Goal: Information Seeking & Learning: Learn about a topic

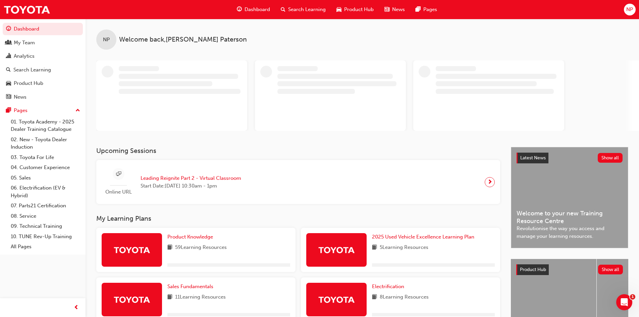
click at [300, 3] on div "Search Learning" at bounding box center [303, 10] width 56 height 14
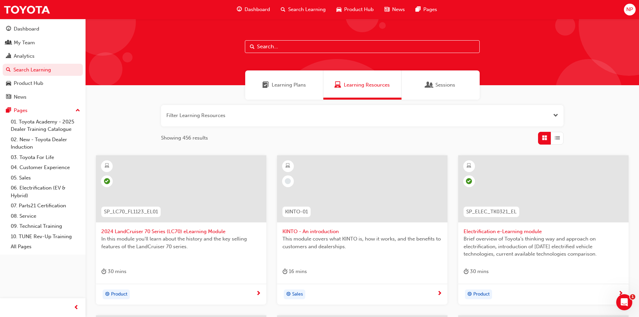
click at [302, 41] on input "text" at bounding box center [362, 46] width 235 height 13
click at [261, 118] on button "button" at bounding box center [362, 115] width 402 height 21
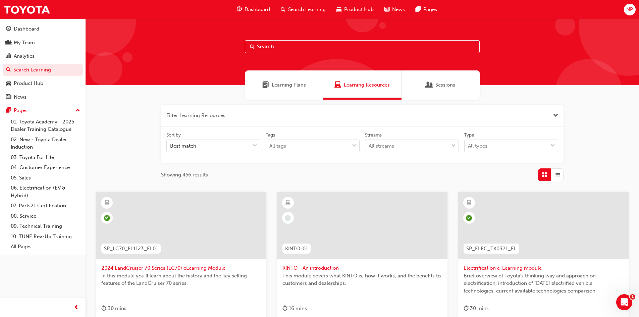
click at [298, 48] on input "text" at bounding box center [362, 46] width 235 height 13
paste input "P2P_CONNECT_1024"
type input "P2P_CONNECT_1024"
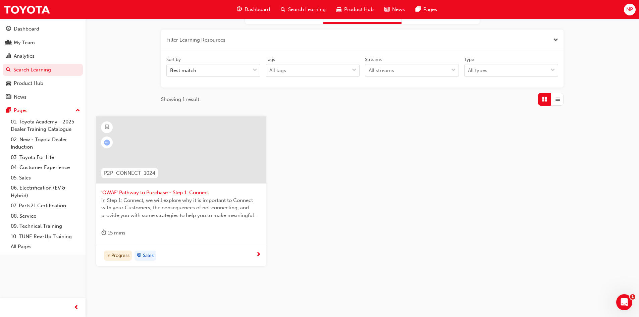
scroll to position [90, 0]
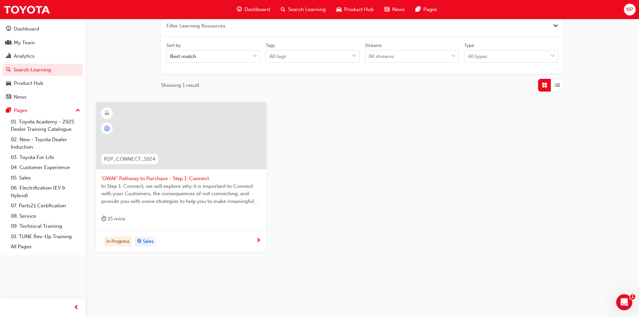
click at [209, 140] on div at bounding box center [181, 135] width 170 height 67
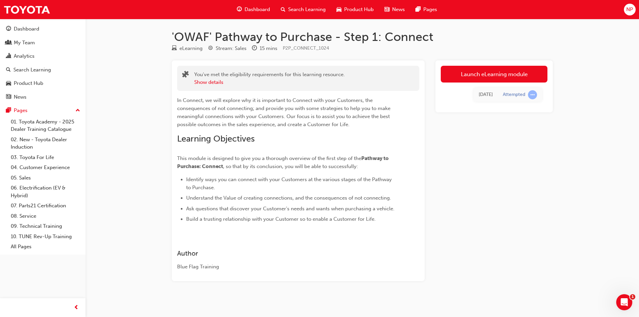
click at [498, 73] on link "Launch eLearning module" at bounding box center [494, 74] width 107 height 17
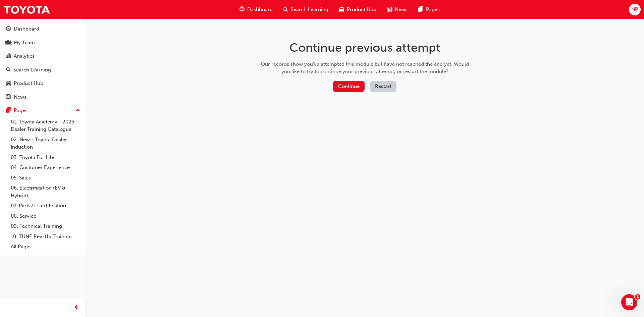
click at [352, 82] on button "Continue" at bounding box center [349, 86] width 32 height 11
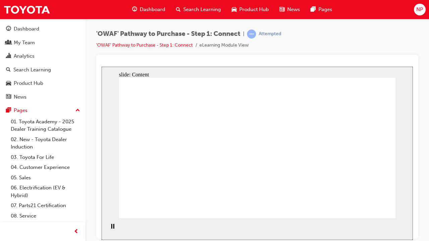
drag, startPoint x: 240, startPoint y: 152, endPoint x: 245, endPoint y: 152, distance: 4.7
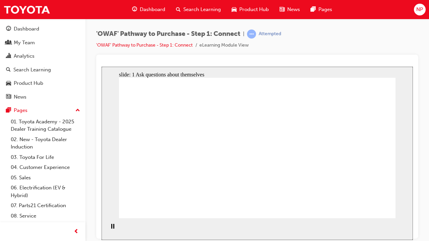
drag, startPoint x: 297, startPoint y: 118, endPoint x: 302, endPoint y: 117, distance: 5.4
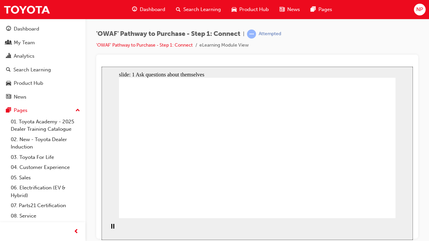
drag, startPoint x: 333, startPoint y: 114, endPoint x: 356, endPoint y: 117, distance: 23.4
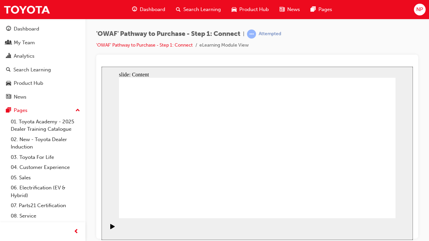
drag, startPoint x: 319, startPoint y: 123, endPoint x: 300, endPoint y: 148, distance: 30.4
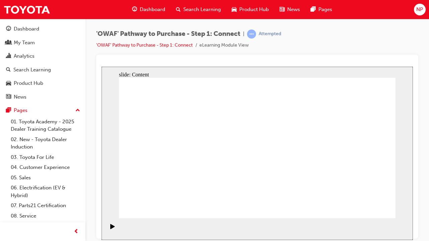
drag, startPoint x: 197, startPoint y: 194, endPoint x: 331, endPoint y: 105, distance: 161.4
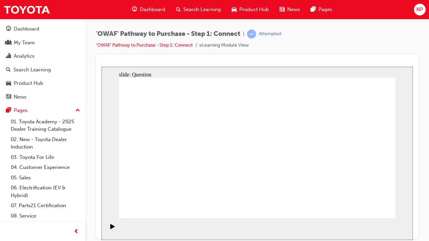
drag, startPoint x: 149, startPoint y: 160, endPoint x: 297, endPoint y: 120, distance: 153.5
drag, startPoint x: 225, startPoint y: 195, endPoint x: 362, endPoint y: 123, distance: 154.8
drag, startPoint x: 193, startPoint y: 165, endPoint x: 369, endPoint y: 157, distance: 176.5
drag, startPoint x: 219, startPoint y: 160, endPoint x: 360, endPoint y: 189, distance: 143.6
drag, startPoint x: 246, startPoint y: 154, endPoint x: 312, endPoint y: 176, distance: 69.1
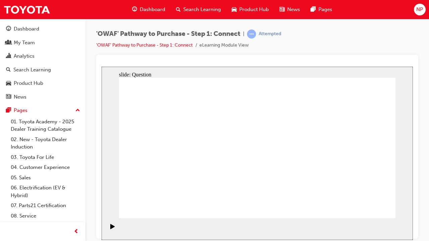
drag, startPoint x: 327, startPoint y: 178, endPoint x: 301, endPoint y: 159, distance: 32.7
drag, startPoint x: 314, startPoint y: 182, endPoint x: 296, endPoint y: 154, distance: 33.3
drag, startPoint x: 173, startPoint y: 184, endPoint x: 321, endPoint y: 173, distance: 148.3
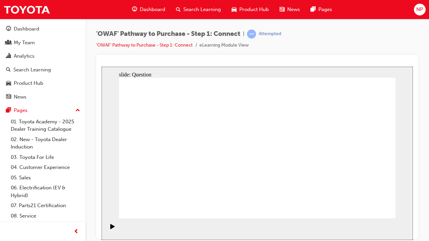
drag, startPoint x: 314, startPoint y: 179, endPoint x: 279, endPoint y: 147, distance: 47.7
drag, startPoint x: 284, startPoint y: 171, endPoint x: 315, endPoint y: 183, distance: 33.7
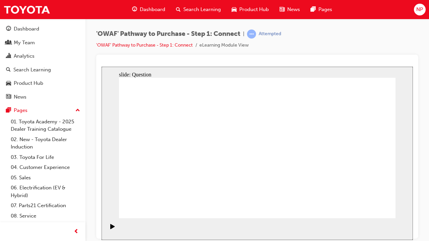
drag, startPoint x: 341, startPoint y: 167, endPoint x: 259, endPoint y: 168, distance: 81.8
drag, startPoint x: 348, startPoint y: 150, endPoint x: 177, endPoint y: 175, distance: 172.8
drag, startPoint x: 345, startPoint y: 167, endPoint x: 266, endPoint y: 164, distance: 79.8
drag, startPoint x: 345, startPoint y: 167, endPoint x: 276, endPoint y: 164, distance: 69.5
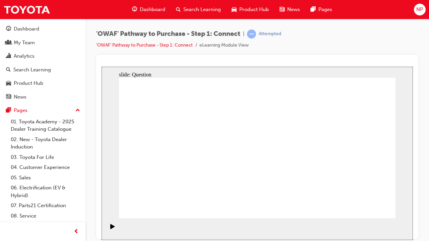
drag, startPoint x: 346, startPoint y: 167, endPoint x: 261, endPoint y: 169, distance: 84.8
drag, startPoint x: 343, startPoint y: 167, endPoint x: 174, endPoint y: 170, distance: 168.7
drag, startPoint x: 340, startPoint y: 169, endPoint x: 175, endPoint y: 171, distance: 165.6
drag, startPoint x: 341, startPoint y: 172, endPoint x: 175, endPoint y: 173, distance: 165.3
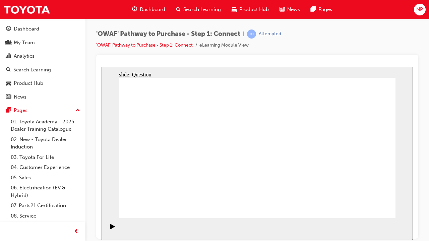
radio input "true"
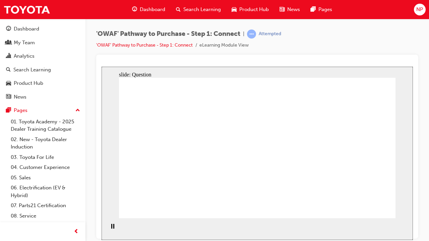
checkbox input "true"
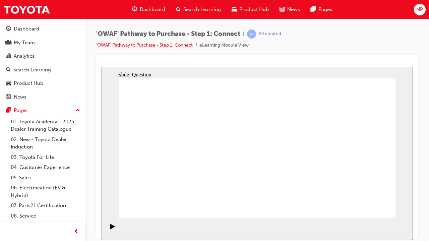
checkbox input "true"
drag, startPoint x: 177, startPoint y: 196, endPoint x: 271, endPoint y: 134, distance: 112.6
drag, startPoint x: 227, startPoint y: 206, endPoint x: 330, endPoint y: 126, distance: 129.8
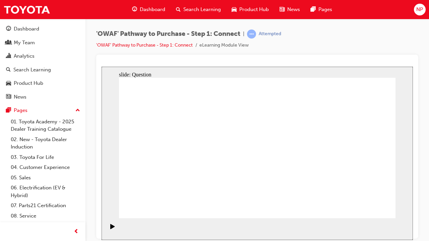
drag, startPoint x: 271, startPoint y: 193, endPoint x: 165, endPoint y: 147, distance: 116.0
drag, startPoint x: 321, startPoint y: 175, endPoint x: 248, endPoint y: 157, distance: 74.5
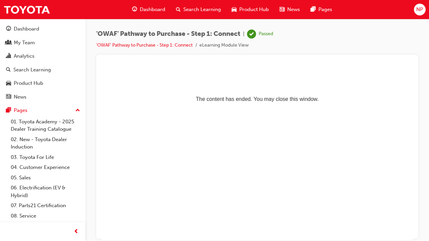
click at [184, 8] on span "Search Learning" at bounding box center [202, 10] width 38 height 8
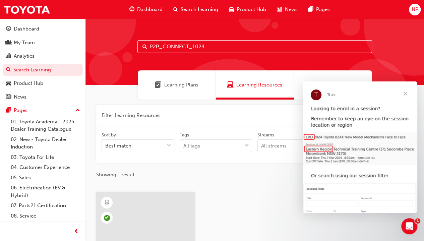
click at [207, 52] on input "P2P_CONNECT_1024" at bounding box center [254, 46] width 235 height 13
click at [164, 45] on input "P2P_CONNECT_1024" at bounding box center [254, 46] width 235 height 13
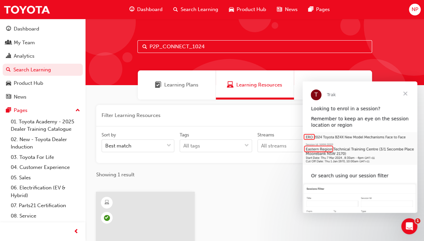
click at [164, 45] on input "P2P_CONNECT_1024" at bounding box center [254, 46] width 235 height 13
paste input "P2P_UNDERS"
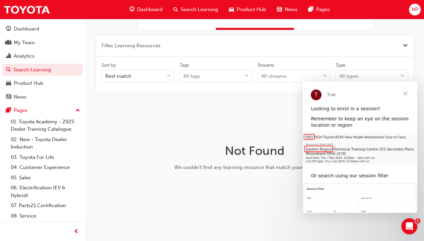
click at [177, 14] on div "Search Learning" at bounding box center [196, 10] width 56 height 14
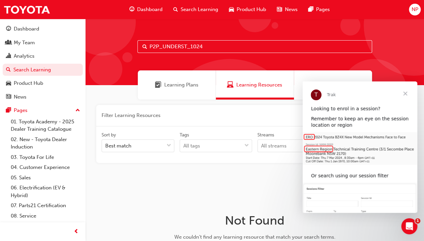
click at [163, 47] on input "P2P_UNDERST_1024" at bounding box center [254, 46] width 235 height 13
type input "P2P_UNDERST_1024"
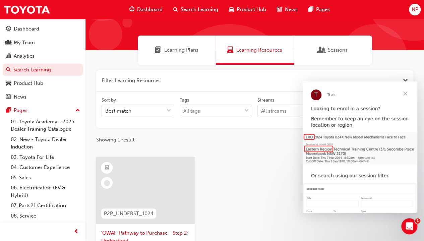
scroll to position [67, 0]
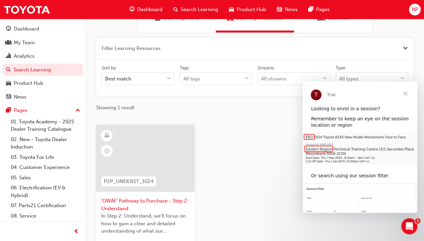
click at [165, 157] on div at bounding box center [145, 158] width 99 height 67
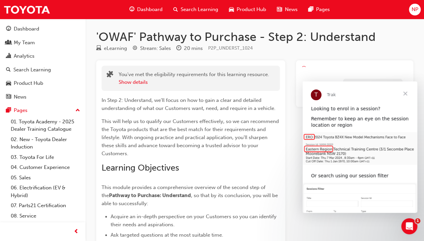
click at [407, 93] on span "Close" at bounding box center [405, 93] width 24 height 24
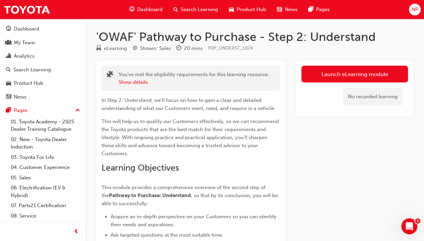
click at [325, 71] on link "Launch eLearning module" at bounding box center [354, 74] width 107 height 17
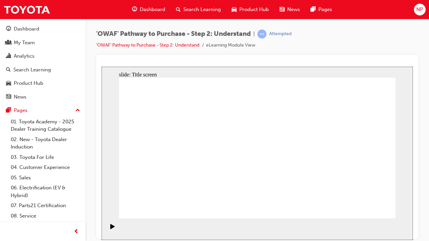
drag, startPoint x: 217, startPoint y: 151, endPoint x: 221, endPoint y: 146, distance: 5.5
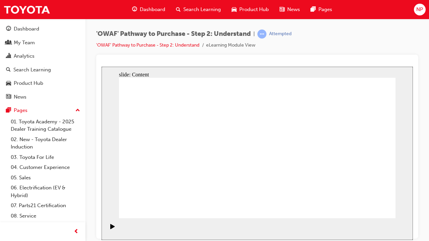
drag, startPoint x: 256, startPoint y: 138, endPoint x: 319, endPoint y: 144, distance: 63.1
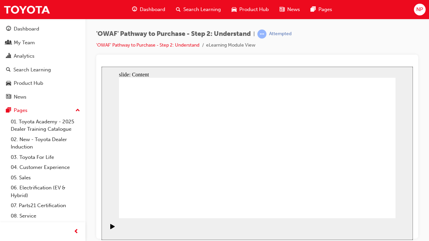
drag, startPoint x: 366, startPoint y: 206, endPoint x: 374, endPoint y: 210, distance: 8.9
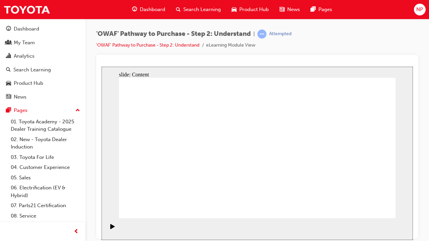
drag, startPoint x: 159, startPoint y: 136, endPoint x: 206, endPoint y: 135, distance: 46.9
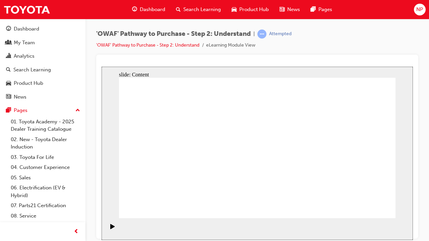
drag, startPoint x: 383, startPoint y: 213, endPoint x: 373, endPoint y: 208, distance: 11.1
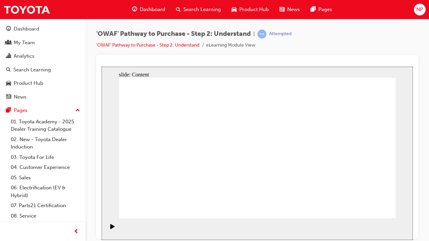
drag, startPoint x: 246, startPoint y: 140, endPoint x: 264, endPoint y: 143, distance: 18.0
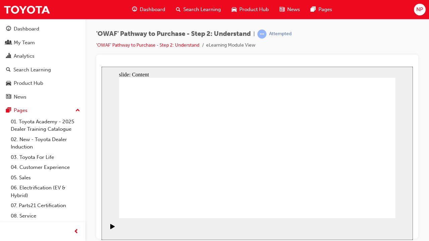
drag, startPoint x: 317, startPoint y: 143, endPoint x: 330, endPoint y: 143, distance: 12.4
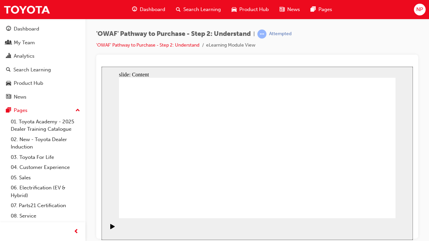
drag, startPoint x: 141, startPoint y: 185, endPoint x: 169, endPoint y: 184, distance: 28.2
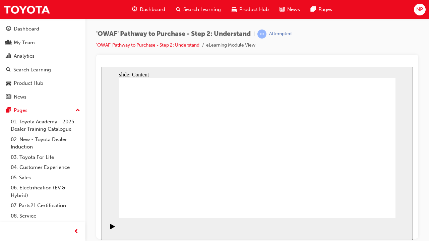
drag, startPoint x: 259, startPoint y: 188, endPoint x: 275, endPoint y: 189, distance: 15.5
drag, startPoint x: 315, startPoint y: 189, endPoint x: 321, endPoint y: 189, distance: 6.4
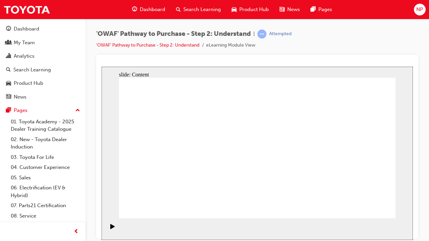
drag, startPoint x: 352, startPoint y: 189, endPoint x: 366, endPoint y: 188, distance: 13.4
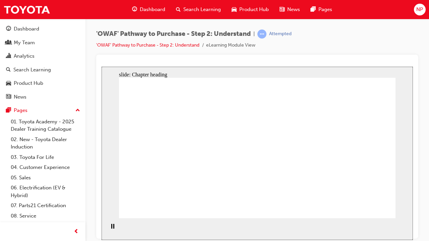
drag, startPoint x: 223, startPoint y: 110, endPoint x: 254, endPoint y: 116, distance: 32.4
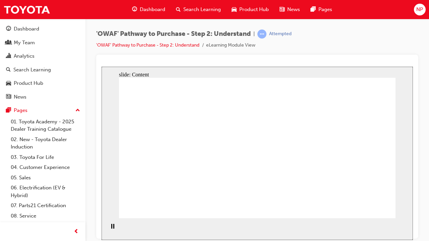
drag, startPoint x: 220, startPoint y: 129, endPoint x: 326, endPoint y: 71, distance: 120.9
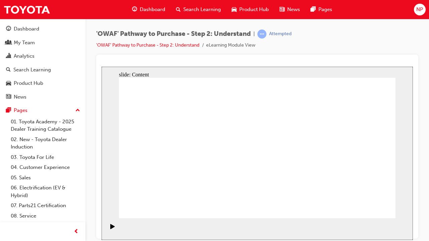
drag, startPoint x: 367, startPoint y: 204, endPoint x: 368, endPoint y: 211, distance: 7.2
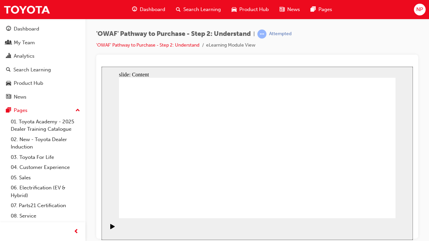
drag, startPoint x: 276, startPoint y: 96, endPoint x: 305, endPoint y: 96, distance: 29.8
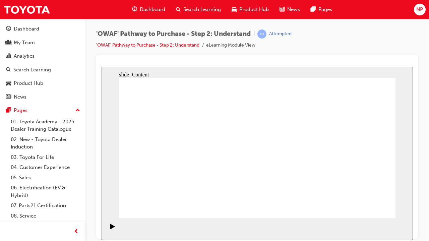
drag, startPoint x: 326, startPoint y: 91, endPoint x: 344, endPoint y: 91, distance: 18.4
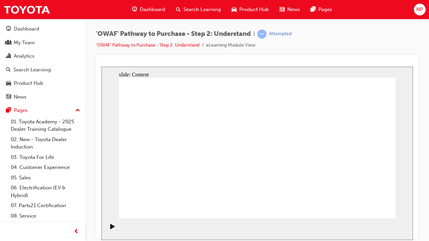
drag, startPoint x: 273, startPoint y: 108, endPoint x: 271, endPoint y: 115, distance: 7.1
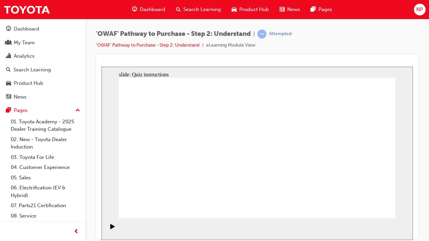
drag, startPoint x: 349, startPoint y: 167, endPoint x: 174, endPoint y: 165, distance: 175.3
drag, startPoint x: 346, startPoint y: 172, endPoint x: 179, endPoint y: 172, distance: 167.3
drag, startPoint x: 352, startPoint y: 175, endPoint x: 177, endPoint y: 184, distance: 175.2
drag, startPoint x: 347, startPoint y: 177, endPoint x: 262, endPoint y: 178, distance: 85.8
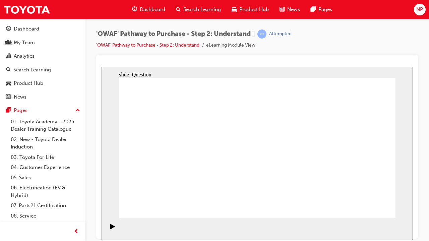
drag, startPoint x: 291, startPoint y: 183, endPoint x: 254, endPoint y: 180, distance: 37.0
drag, startPoint x: 344, startPoint y: 178, endPoint x: 179, endPoint y: 180, distance: 164.6
drag, startPoint x: 349, startPoint y: 169, endPoint x: 177, endPoint y: 170, distance: 172.7
drag, startPoint x: 341, startPoint y: 172, endPoint x: 180, endPoint y: 172, distance: 160.9
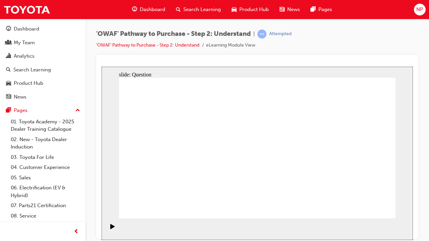
drag, startPoint x: 331, startPoint y: 163, endPoint x: 244, endPoint y: 167, distance: 86.9
drag, startPoint x: 351, startPoint y: 173, endPoint x: 182, endPoint y: 173, distance: 169.6
drag, startPoint x: 359, startPoint y: 169, endPoint x: 270, endPoint y: 172, distance: 88.9
drag, startPoint x: 349, startPoint y: 177, endPoint x: 267, endPoint y: 179, distance: 81.5
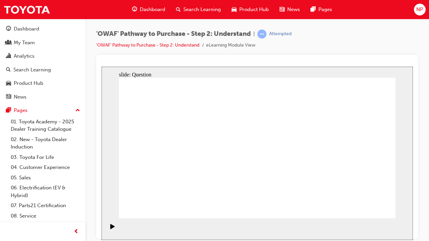
drag, startPoint x: 344, startPoint y: 174, endPoint x: 256, endPoint y: 175, distance: 87.2
drag, startPoint x: 337, startPoint y: 165, endPoint x: 189, endPoint y: 166, distance: 148.2
drag, startPoint x: 350, startPoint y: 173, endPoint x: 176, endPoint y: 167, distance: 174.5
drag, startPoint x: 339, startPoint y: 171, endPoint x: 178, endPoint y: 178, distance: 161.1
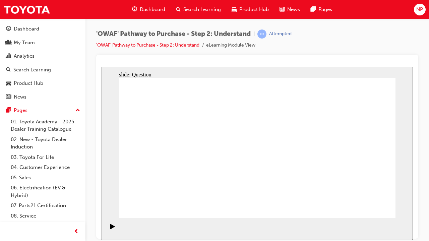
drag, startPoint x: 188, startPoint y: 177, endPoint x: 209, endPoint y: 135, distance: 47.1
drag, startPoint x: 238, startPoint y: 177, endPoint x: 260, endPoint y: 129, distance: 53.4
drag, startPoint x: 283, startPoint y: 209, endPoint x: 319, endPoint y: 137, distance: 79.6
drag, startPoint x: 335, startPoint y: 190, endPoint x: 267, endPoint y: 147, distance: 80.2
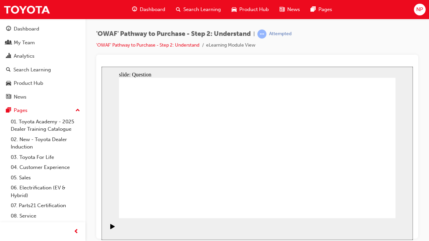
drag, startPoint x: 257, startPoint y: 150, endPoint x: 322, endPoint y: 193, distance: 77.4
drag, startPoint x: 317, startPoint y: 174, endPoint x: 253, endPoint y: 151, distance: 67.8
drag, startPoint x: 255, startPoint y: 154, endPoint x: 229, endPoint y: 180, distance: 36.7
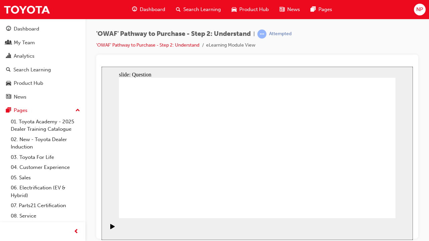
drag, startPoint x: 238, startPoint y: 207, endPoint x: 267, endPoint y: 135, distance: 77.3
drag, startPoint x: 306, startPoint y: 133, endPoint x: 270, endPoint y: 206, distance: 81.0
drag, startPoint x: 273, startPoint y: 177, endPoint x: 304, endPoint y: 129, distance: 57.2
drag, startPoint x: 270, startPoint y: 150, endPoint x: 299, endPoint y: 174, distance: 37.9
drag, startPoint x: 329, startPoint y: 207, endPoint x: 259, endPoint y: 153, distance: 87.9
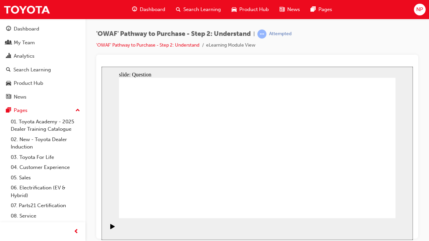
drag, startPoint x: 203, startPoint y: 132, endPoint x: 180, endPoint y: 176, distance: 49.8
drag, startPoint x: 179, startPoint y: 189, endPoint x: 189, endPoint y: 137, distance: 52.7
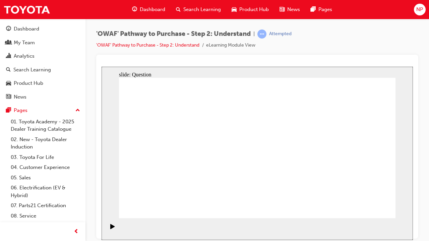
checkbox input "true"
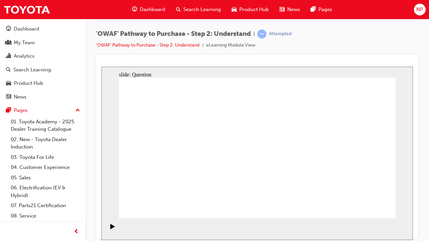
checkbox input "false"
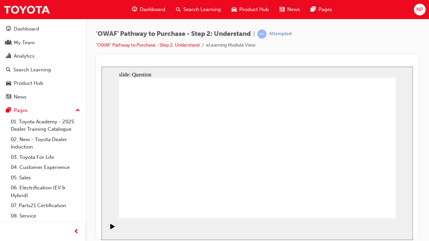
checkbox input "true"
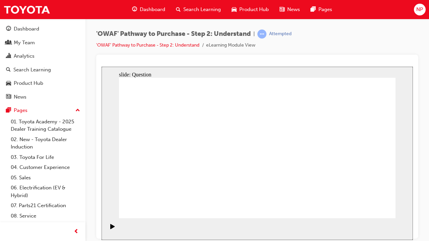
checkbox input "true"
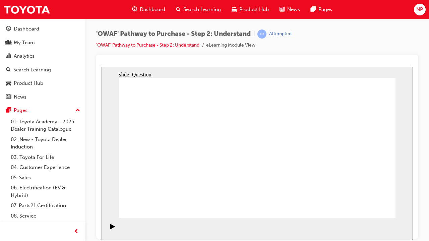
radio input "true"
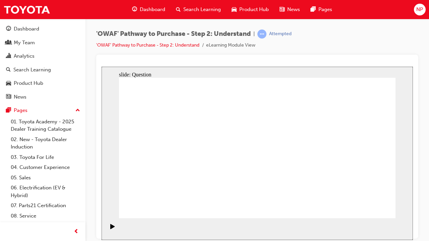
drag, startPoint x: 176, startPoint y: 131, endPoint x: 257, endPoint y: 183, distance: 96.4
drag, startPoint x: 343, startPoint y: 129, endPoint x: 288, endPoint y: 181, distance: 74.9
drag, startPoint x: 365, startPoint y: 135, endPoint x: 229, endPoint y: 188, distance: 146.3
drag, startPoint x: 201, startPoint y: 132, endPoint x: 365, endPoint y: 184, distance: 172.4
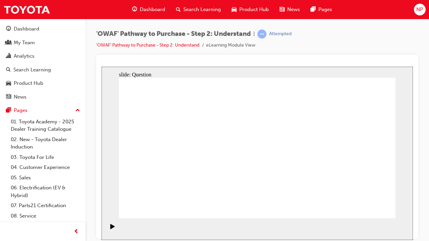
drag, startPoint x: 261, startPoint y: 134, endPoint x: 205, endPoint y: 177, distance: 70.6
drag, startPoint x: 286, startPoint y: 130, endPoint x: 180, endPoint y: 183, distance: 117.8
drag, startPoint x: 151, startPoint y: 134, endPoint x: 280, endPoint y: 131, distance: 129.5
drag, startPoint x: 312, startPoint y: 130, endPoint x: 341, endPoint y: 183, distance: 60.6
drag, startPoint x: 151, startPoint y: 132, endPoint x: 312, endPoint y: 185, distance: 169.4
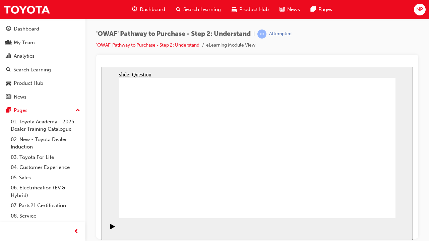
drag, startPoint x: 230, startPoint y: 127, endPoint x: 205, endPoint y: 180, distance: 59.5
drag, startPoint x: 202, startPoint y: 188, endPoint x: 331, endPoint y: 144, distance: 136.5
drag, startPoint x: 335, startPoint y: 186, endPoint x: 207, endPoint y: 166, distance: 129.6
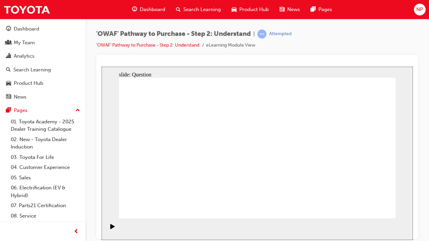
drag, startPoint x: 238, startPoint y: 123, endPoint x: 346, endPoint y: 175, distance: 120.0
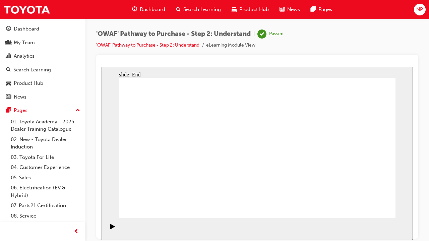
click at [112, 39] on div "'OWAF' Pathway to Purchase - Step 2: Understand | Passed 'OWAF' Pathway to Purc…" at bounding box center [189, 40] width 187 height 20
click at [112, 43] on link "'OWAF' Pathway to Purchase - Step 2: Understand" at bounding box center [147, 45] width 103 height 6
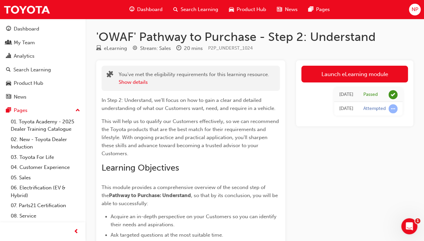
click at [143, 8] on span "Dashboard" at bounding box center [149, 10] width 25 height 8
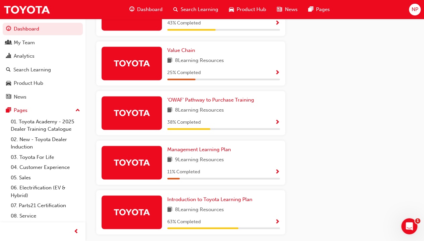
scroll to position [469, 0]
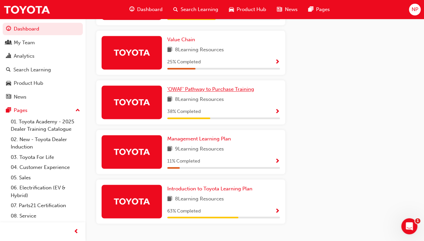
click at [207, 92] on span "'OWAF' Pathway to Purchase Training" at bounding box center [210, 89] width 87 height 6
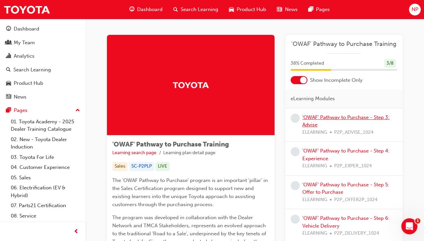
click at [320, 115] on link "'OWAF' Pathway to Purchase - Step 3: Advise" at bounding box center [345, 121] width 87 height 14
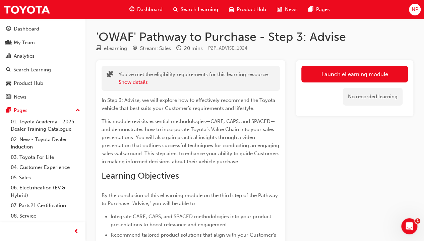
click at [353, 73] on link "Launch eLearning module" at bounding box center [354, 74] width 107 height 17
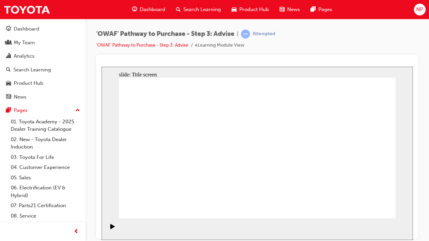
drag, startPoint x: 362, startPoint y: 205, endPoint x: 386, endPoint y: 211, distance: 24.8
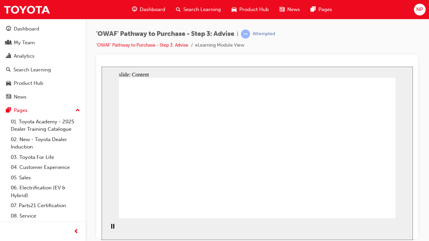
drag, startPoint x: 378, startPoint y: 159, endPoint x: 340, endPoint y: 155, distance: 38.4
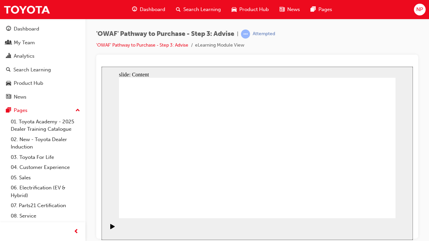
drag, startPoint x: 383, startPoint y: 211, endPoint x: 378, endPoint y: 208, distance: 5.4
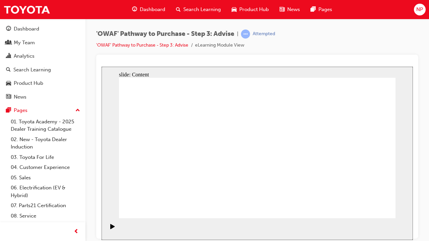
drag, startPoint x: 362, startPoint y: 205, endPoint x: 368, endPoint y: 208, distance: 7.0
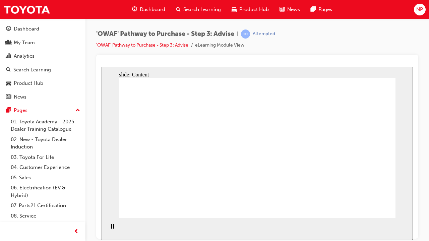
drag, startPoint x: 303, startPoint y: 172, endPoint x: 300, endPoint y: 169, distance: 4.0
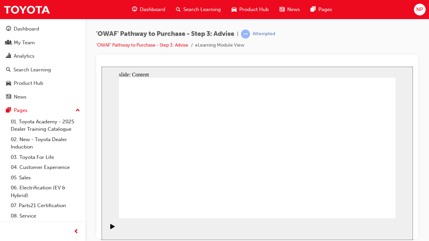
drag, startPoint x: 326, startPoint y: 98, endPoint x: 338, endPoint y: 96, distance: 12.1
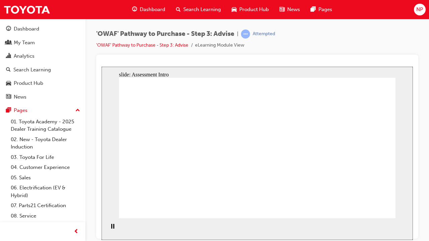
drag, startPoint x: 238, startPoint y: 153, endPoint x: 233, endPoint y: 166, distance: 13.7
drag, startPoint x: 245, startPoint y: 193, endPoint x: 174, endPoint y: 133, distance: 93.3
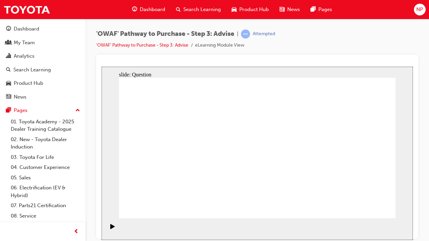
drag, startPoint x: 189, startPoint y: 194, endPoint x: 193, endPoint y: 172, distance: 21.8
drag, startPoint x: 324, startPoint y: 192, endPoint x: 164, endPoint y: 149, distance: 166.0
drag, startPoint x: 216, startPoint y: 191, endPoint x: 245, endPoint y: 136, distance: 62.7
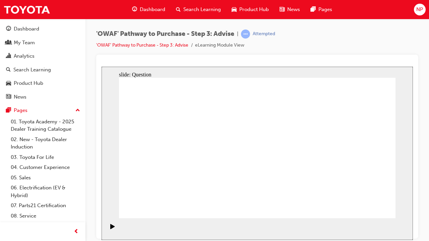
drag, startPoint x: 265, startPoint y: 193, endPoint x: 189, endPoint y: 150, distance: 87.0
drag, startPoint x: 308, startPoint y: 177, endPoint x: 297, endPoint y: 145, distance: 33.8
drag, startPoint x: 351, startPoint y: 167, endPoint x: 269, endPoint y: 167, distance: 82.1
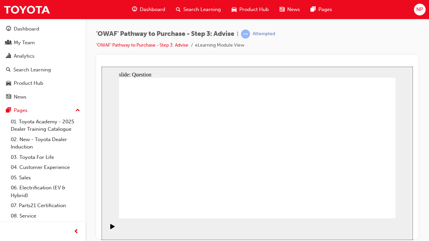
drag, startPoint x: 351, startPoint y: 173, endPoint x: 184, endPoint y: 174, distance: 166.6
drag, startPoint x: 348, startPoint y: 175, endPoint x: 270, endPoint y: 176, distance: 78.1
drag, startPoint x: 346, startPoint y: 178, endPoint x: 266, endPoint y: 184, distance: 80.4
drag, startPoint x: 349, startPoint y: 175, endPoint x: 263, endPoint y: 180, distance: 86.7
drag, startPoint x: 347, startPoint y: 179, endPoint x: 174, endPoint y: 186, distance: 173.1
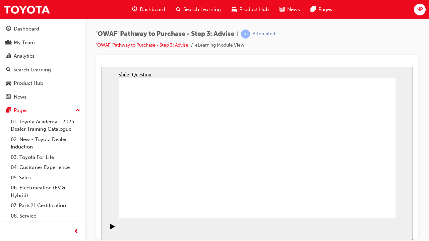
drag, startPoint x: 355, startPoint y: 176, endPoint x: 182, endPoint y: 176, distance: 173.0
drag, startPoint x: 349, startPoint y: 173, endPoint x: 172, endPoint y: 182, distance: 177.9
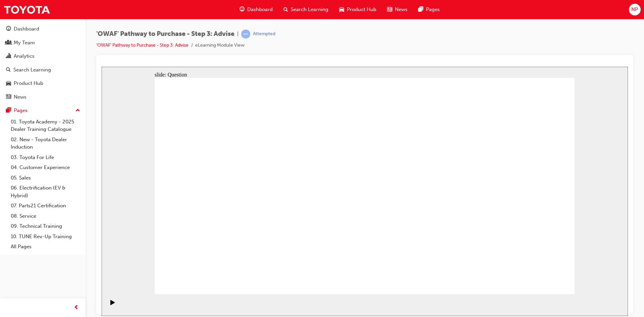
drag, startPoint x: 244, startPoint y: 174, endPoint x: 397, endPoint y: 191, distance: 154.2
drag, startPoint x: 214, startPoint y: 200, endPoint x: 432, endPoint y: 186, distance: 218.7
drag, startPoint x: 226, startPoint y: 230, endPoint x: 389, endPoint y: 200, distance: 165.9
drag, startPoint x: 416, startPoint y: 204, endPoint x: 419, endPoint y: 201, distance: 4.0
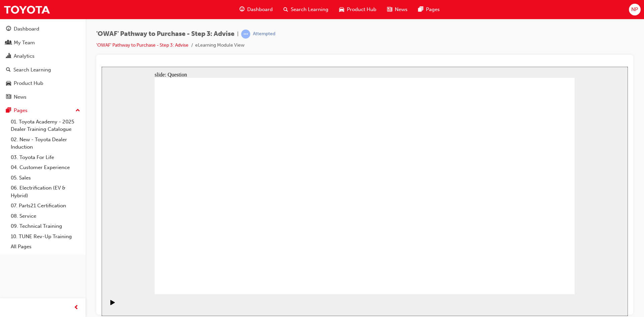
drag, startPoint x: 530, startPoint y: 162, endPoint x: 320, endPoint y: 243, distance: 224.9
drag, startPoint x: 331, startPoint y: 198, endPoint x: 331, endPoint y: 204, distance: 6.0
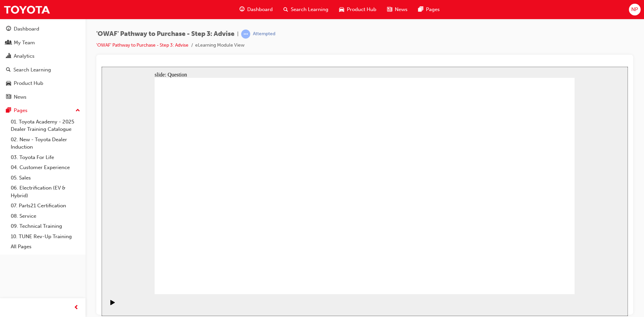
drag, startPoint x: 412, startPoint y: 165, endPoint x: 243, endPoint y: 245, distance: 187.3
drag, startPoint x: 362, startPoint y: 169, endPoint x: 193, endPoint y: 250, distance: 188.0
drag, startPoint x: 245, startPoint y: 161, endPoint x: 380, endPoint y: 245, distance: 158.3
drag, startPoint x: 279, startPoint y: 165, endPoint x: 531, endPoint y: 243, distance: 263.8
drag, startPoint x: 452, startPoint y: 172, endPoint x: 285, endPoint y: 255, distance: 187.0
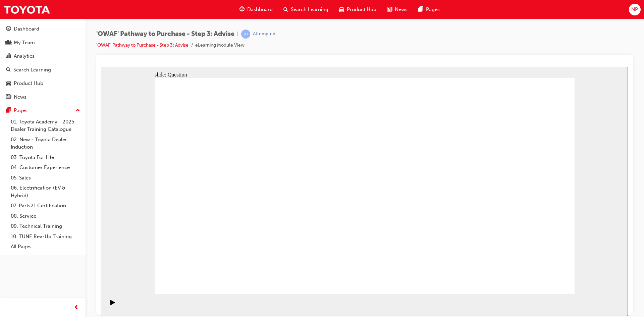
drag, startPoint x: 331, startPoint y: 165, endPoint x: 410, endPoint y: 246, distance: 113.1
drag, startPoint x: 194, startPoint y: 162, endPoint x: 499, endPoint y: 248, distance: 316.7
drag, startPoint x: 472, startPoint y: 181, endPoint x: 455, endPoint y: 240, distance: 60.7
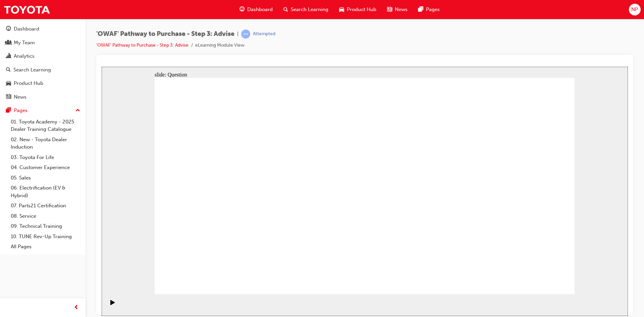
drag, startPoint x: 281, startPoint y: 246, endPoint x: 523, endPoint y: 160, distance: 256.8
drag, startPoint x: 438, startPoint y: 162, endPoint x: 275, endPoint y: 248, distance: 184.0
drag, startPoint x: 422, startPoint y: 203, endPoint x: 425, endPoint y: 194, distance: 8.9
drag, startPoint x: 453, startPoint y: 252, endPoint x: 423, endPoint y: 249, distance: 30.1
drag, startPoint x: 318, startPoint y: 153, endPoint x: 442, endPoint y: 232, distance: 147.0
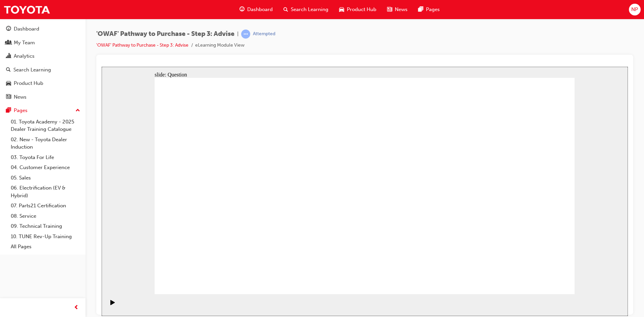
drag, startPoint x: 368, startPoint y: 237, endPoint x: 273, endPoint y: 159, distance: 122.6
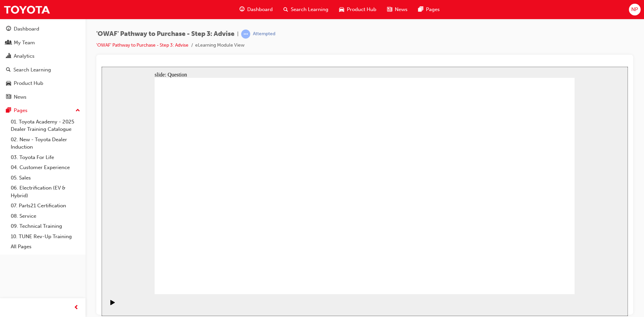
drag, startPoint x: 269, startPoint y: 246, endPoint x: 274, endPoint y: 223, distance: 24.3
drag, startPoint x: 453, startPoint y: 252, endPoint x: 195, endPoint y: 189, distance: 265.1
drag, startPoint x: 288, startPoint y: 253, endPoint x: 334, endPoint y: 171, distance: 94.6
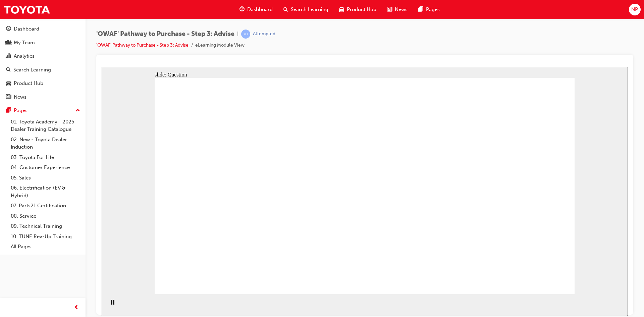
drag, startPoint x: 361, startPoint y: 257, endPoint x: 258, endPoint y: 201, distance: 117.6
drag, startPoint x: 450, startPoint y: 216, endPoint x: 447, endPoint y: 177, distance: 39.3
drag, startPoint x: 498, startPoint y: 208, endPoint x: 376, endPoint y: 212, distance: 121.8
drag, startPoint x: 330, startPoint y: 203, endPoint x: 231, endPoint y: 218, distance: 100.0
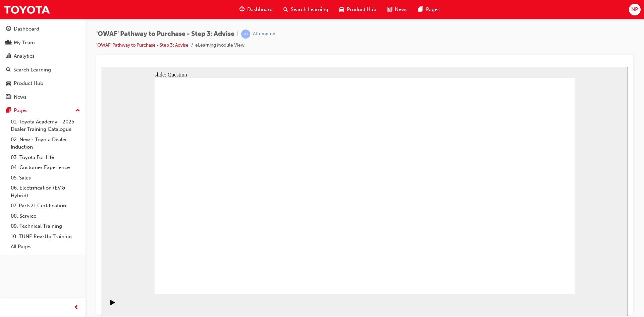
drag, startPoint x: 506, startPoint y: 225, endPoint x: 380, endPoint y: 229, distance: 126.1
drag, startPoint x: 509, startPoint y: 217, endPoint x: 392, endPoint y: 218, distance: 117.0
drag, startPoint x: 500, startPoint y: 218, endPoint x: 387, endPoint y: 223, distance: 113.1
drag, startPoint x: 503, startPoint y: 223, endPoint x: 250, endPoint y: 217, distance: 253.2
drag, startPoint x: 484, startPoint y: 217, endPoint x: 229, endPoint y: 224, distance: 255.3
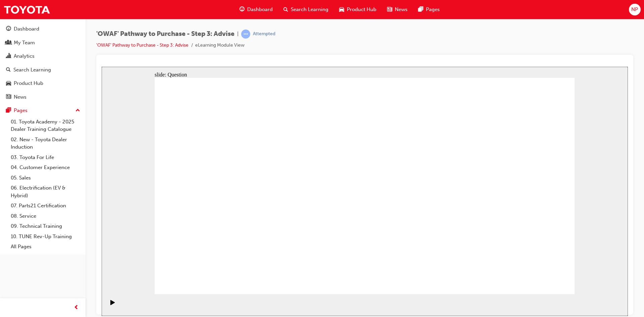
drag, startPoint x: 496, startPoint y: 223, endPoint x: 231, endPoint y: 227, distance: 265.2
drag, startPoint x: 224, startPoint y: 169, endPoint x: 405, endPoint y: 180, distance: 180.7
drag, startPoint x: 231, startPoint y: 195, endPoint x: 433, endPoint y: 188, distance: 203.0
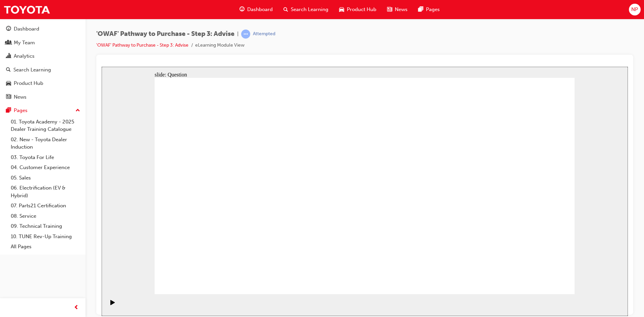
drag, startPoint x: 243, startPoint y: 229, endPoint x: 408, endPoint y: 214, distance: 165.6
drag, startPoint x: 295, startPoint y: 227, endPoint x: 430, endPoint y: 199, distance: 137.3
drag, startPoint x: 376, startPoint y: 165, endPoint x: 348, endPoint y: 137, distance: 39.6
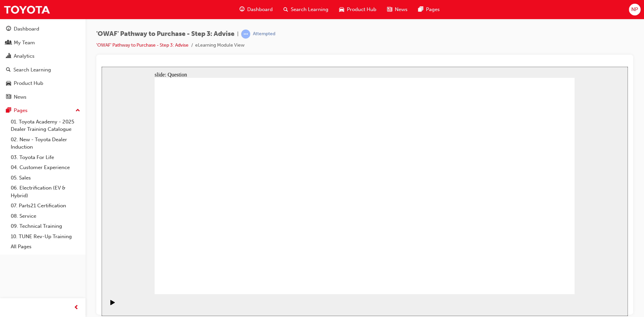
drag, startPoint x: 431, startPoint y: 173, endPoint x: 195, endPoint y: 209, distance: 238.1
drag, startPoint x: 227, startPoint y: 170, endPoint x: 395, endPoint y: 204, distance: 171.7
drag, startPoint x: 413, startPoint y: 216, endPoint x: 409, endPoint y: 214, distance: 4.6
drag, startPoint x: 389, startPoint y: 201, endPoint x: 286, endPoint y: 197, distance: 102.3
drag, startPoint x: 427, startPoint y: 172, endPoint x: 454, endPoint y: 167, distance: 27.3
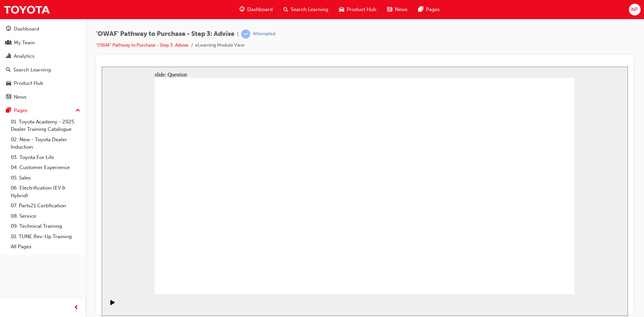
drag, startPoint x: 357, startPoint y: 162, endPoint x: 183, endPoint y: 242, distance: 191.3
drag, startPoint x: 396, startPoint y: 165, endPoint x: 230, endPoint y: 244, distance: 184.0
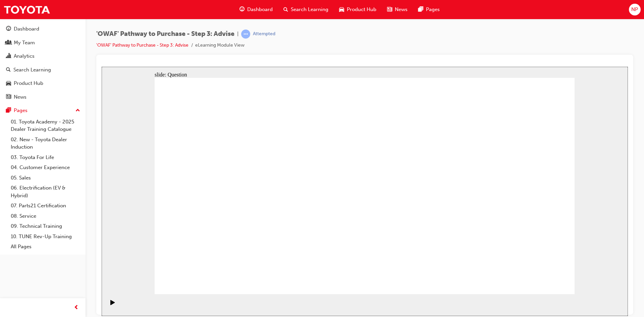
drag, startPoint x: 542, startPoint y: 160, endPoint x: 338, endPoint y: 243, distance: 220.8
drag, startPoint x: 236, startPoint y: 166, endPoint x: 357, endPoint y: 246, distance: 144.8
drag, startPoint x: 279, startPoint y: 168, endPoint x: 535, endPoint y: 251, distance: 269.2
